Goal: Entertainment & Leisure: Consume media (video, audio)

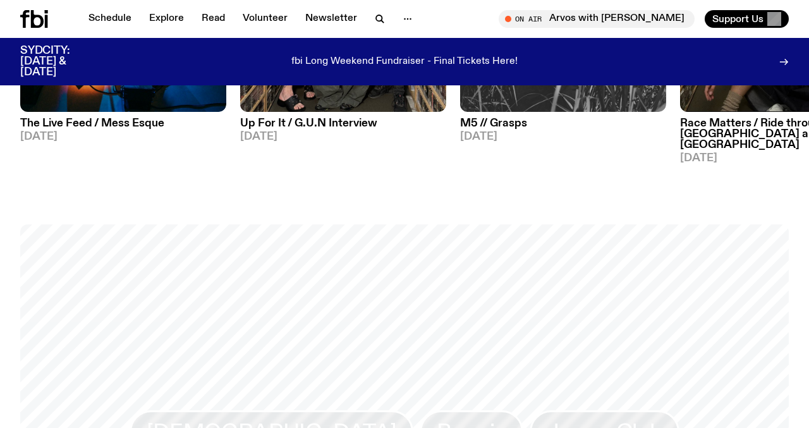
scroll to position [826, 0]
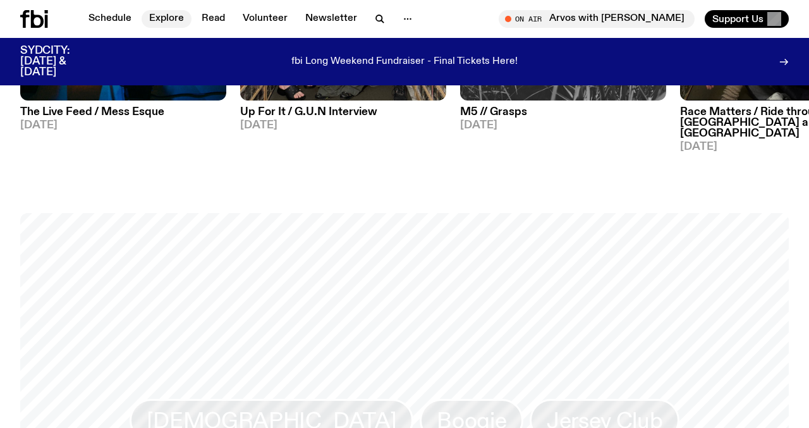
click at [154, 16] on link "Explore" at bounding box center [167, 19] width 50 height 18
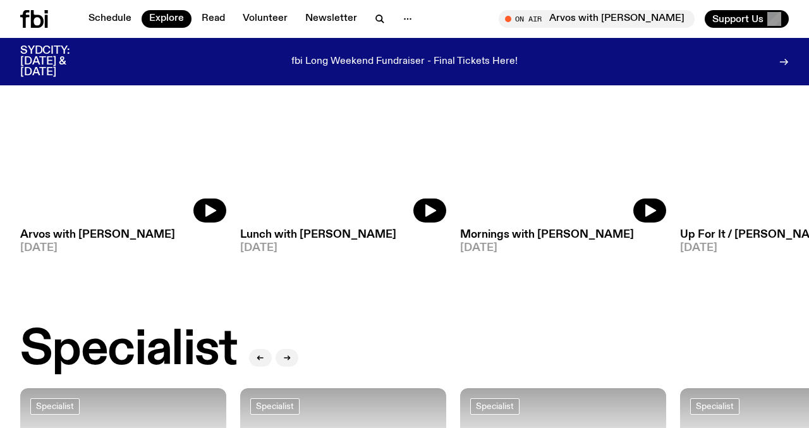
scroll to position [700, 0]
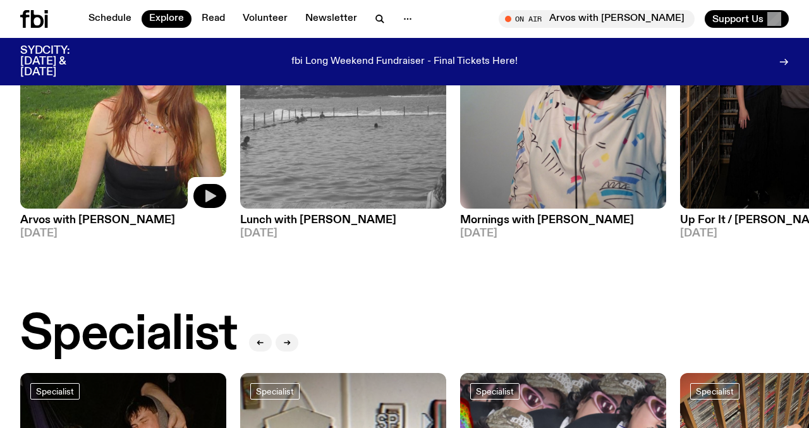
click at [219, 202] on button "button" at bounding box center [209, 196] width 33 height 24
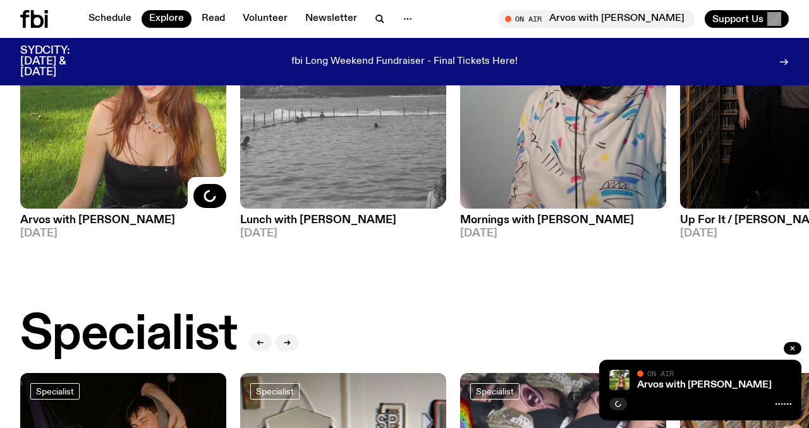
click at [354, 205] on img at bounding box center [343, 71] width 206 height 275
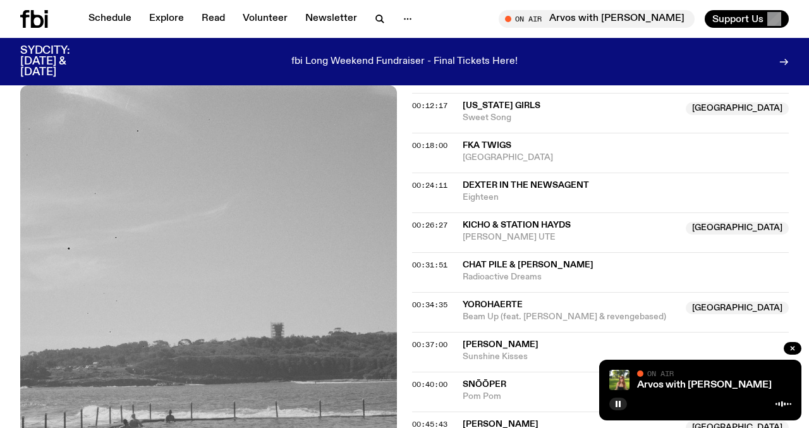
scroll to position [498, 0]
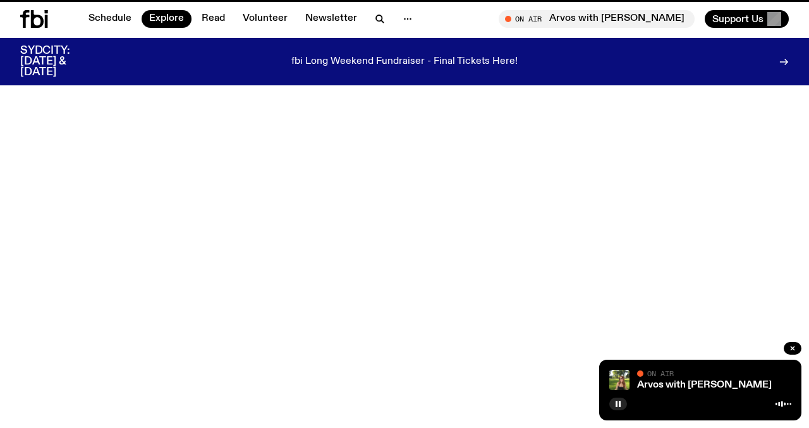
scroll to position [700, 0]
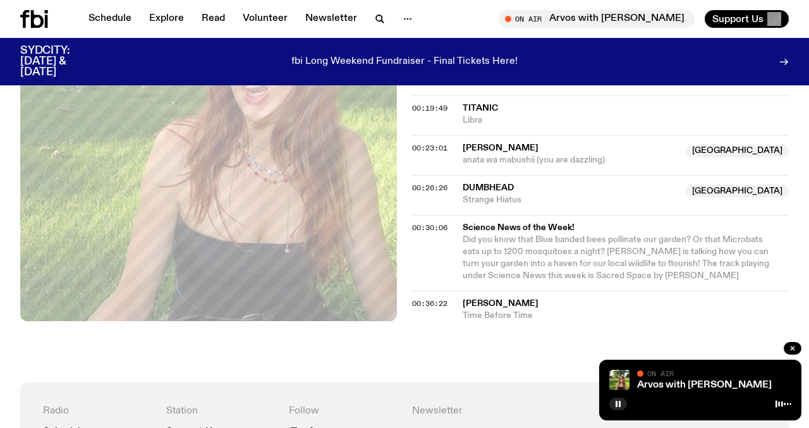
scroll to position [669, 0]
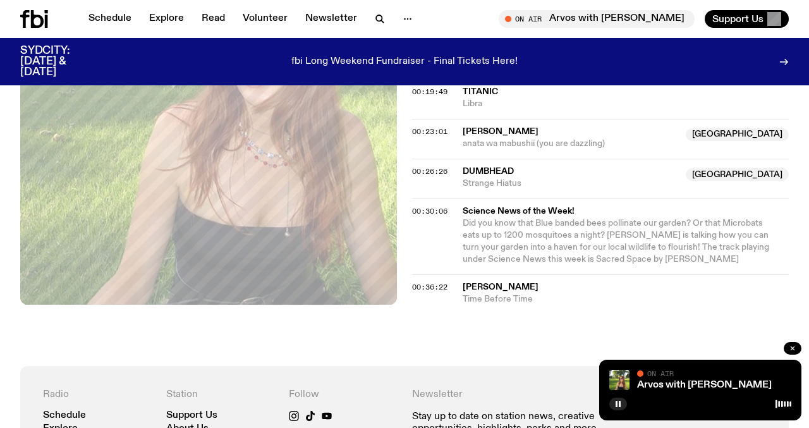
click at [797, 344] on button "button" at bounding box center [792, 348] width 18 height 13
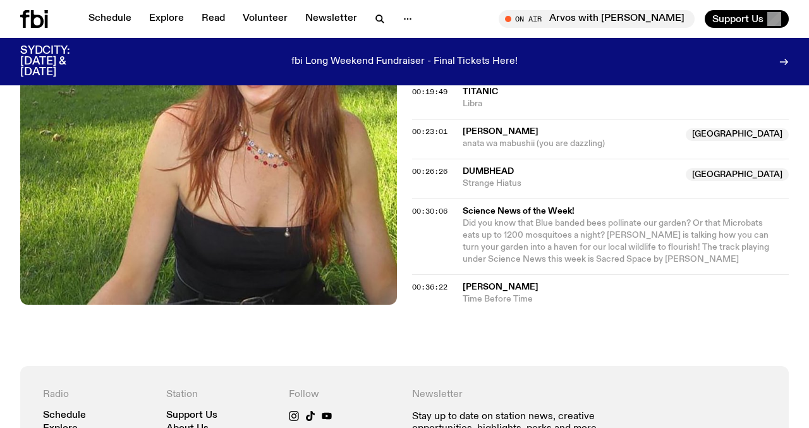
scroll to position [0, 0]
